Goal: Task Accomplishment & Management: Manage account settings

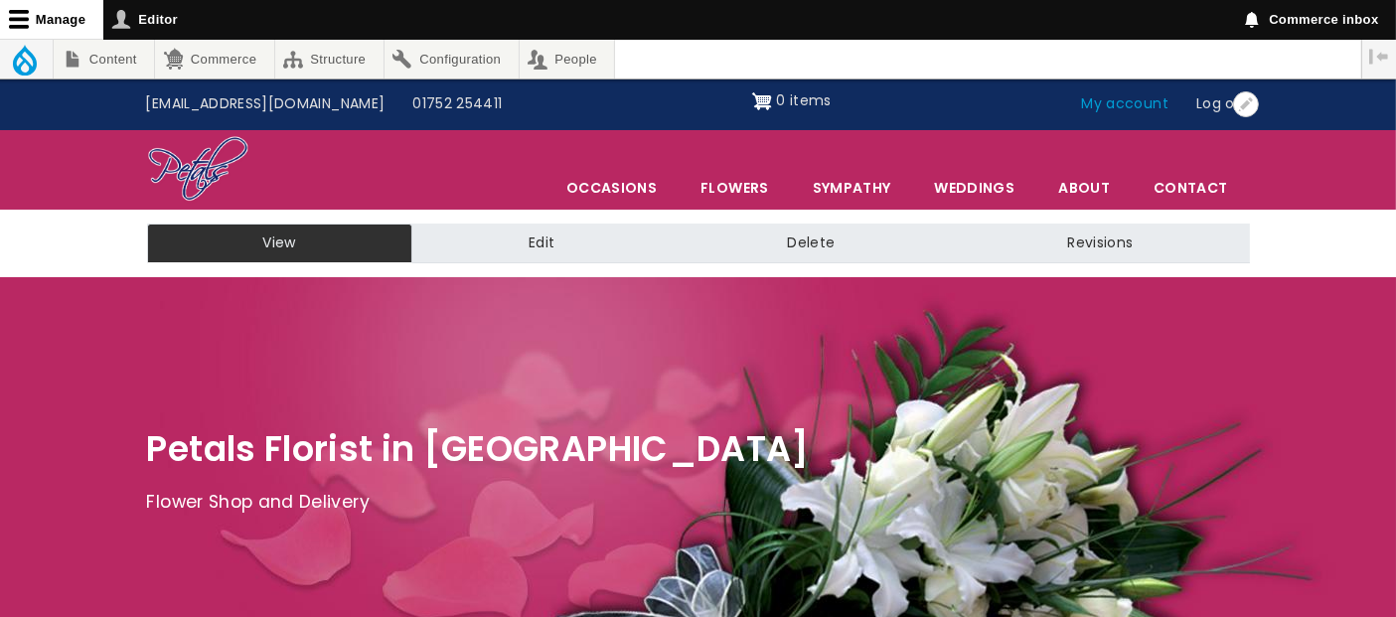
click at [1112, 95] on link "My account" at bounding box center [1125, 104] width 115 height 38
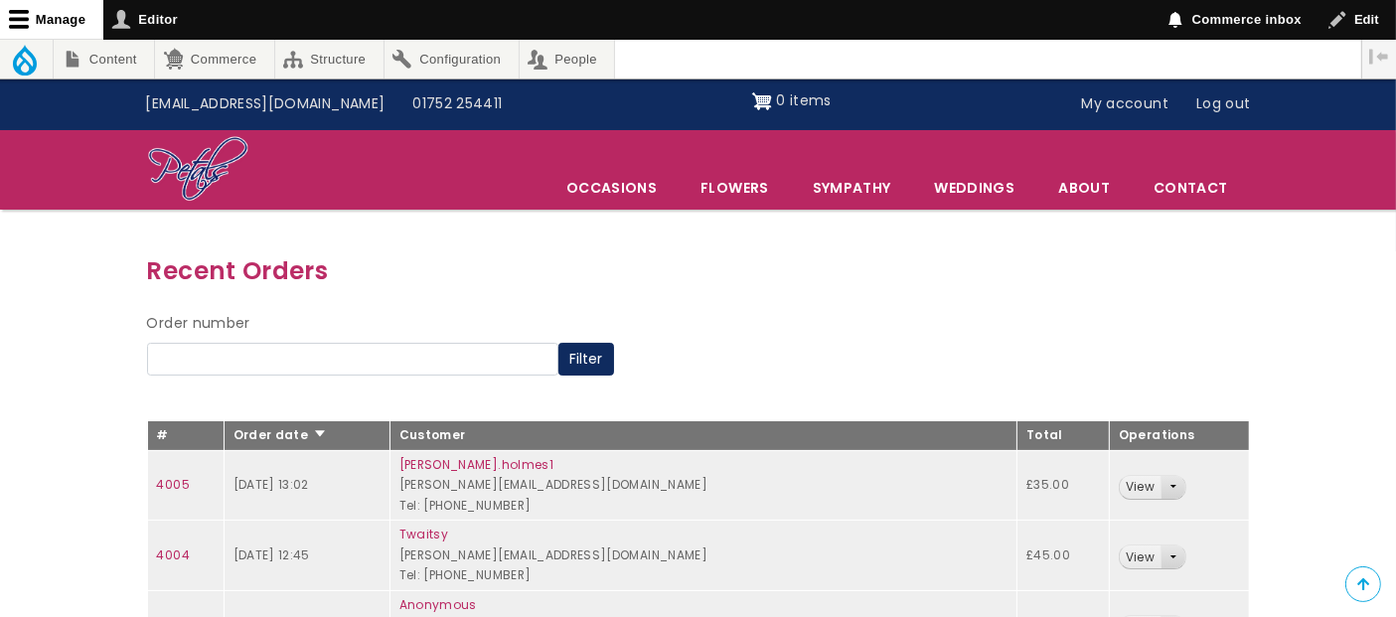
scroll to position [110, 0]
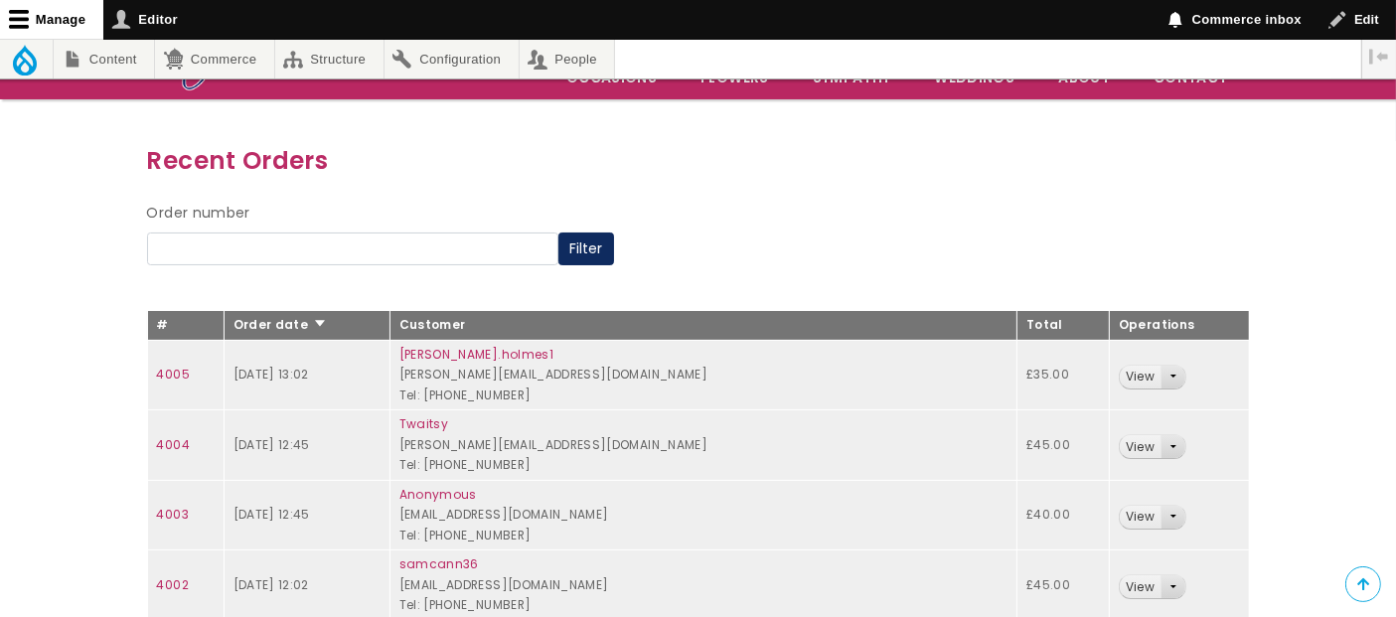
scroll to position [110, 0]
